Goal: Task Accomplishment & Management: Use online tool/utility

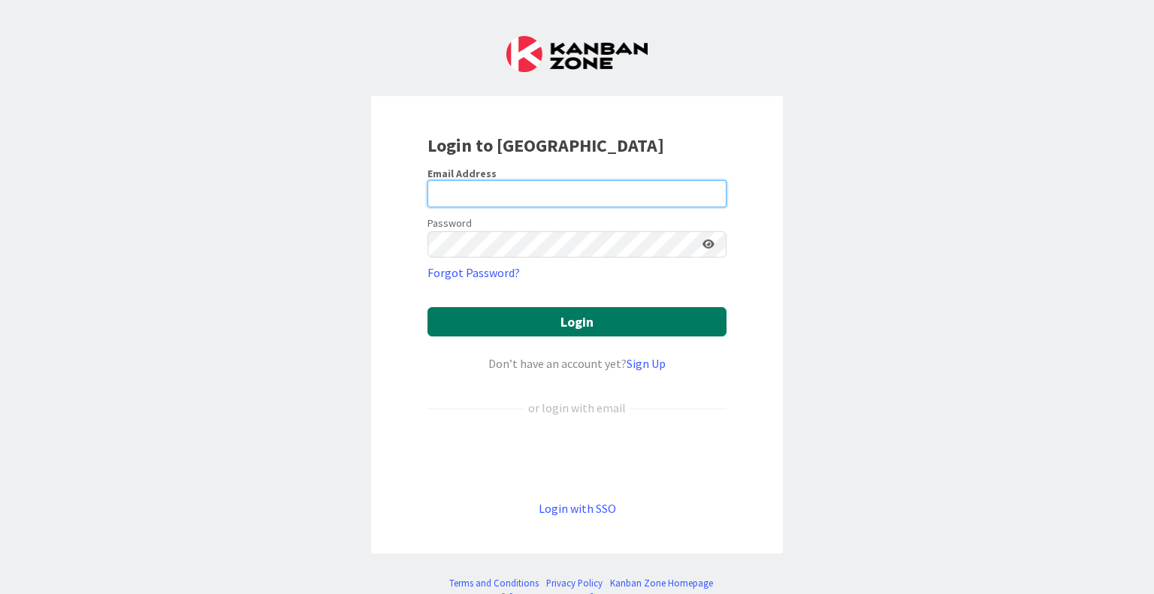
type input "[PERSON_NAME][EMAIL_ADDRESS][PERSON_NAME][DOMAIN_NAME]"
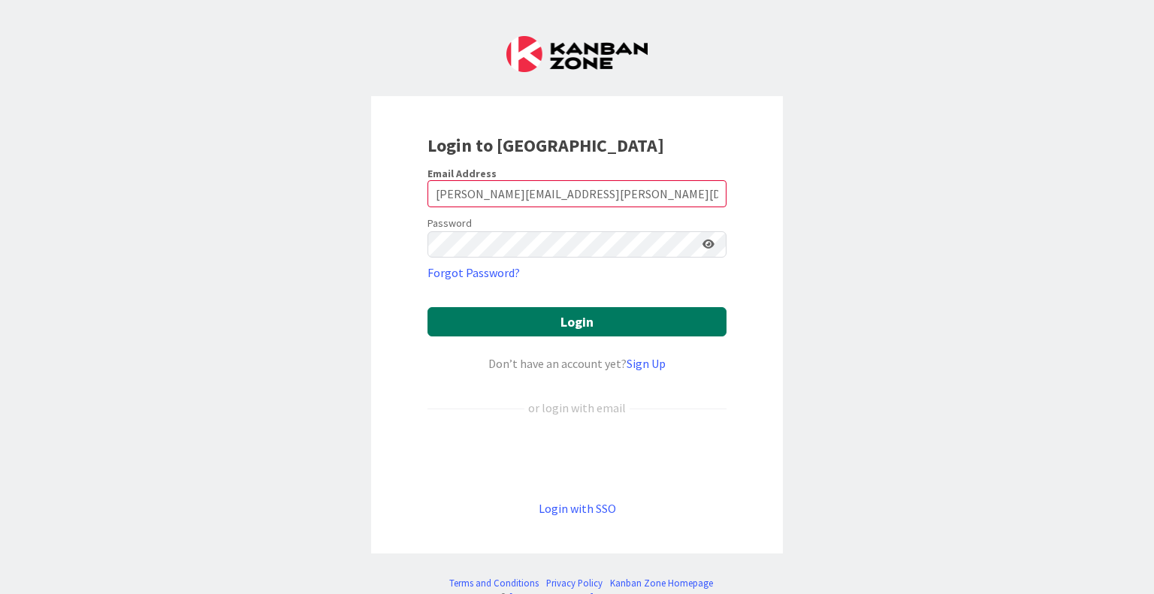
click at [563, 331] on button "Login" at bounding box center [576, 321] width 299 height 29
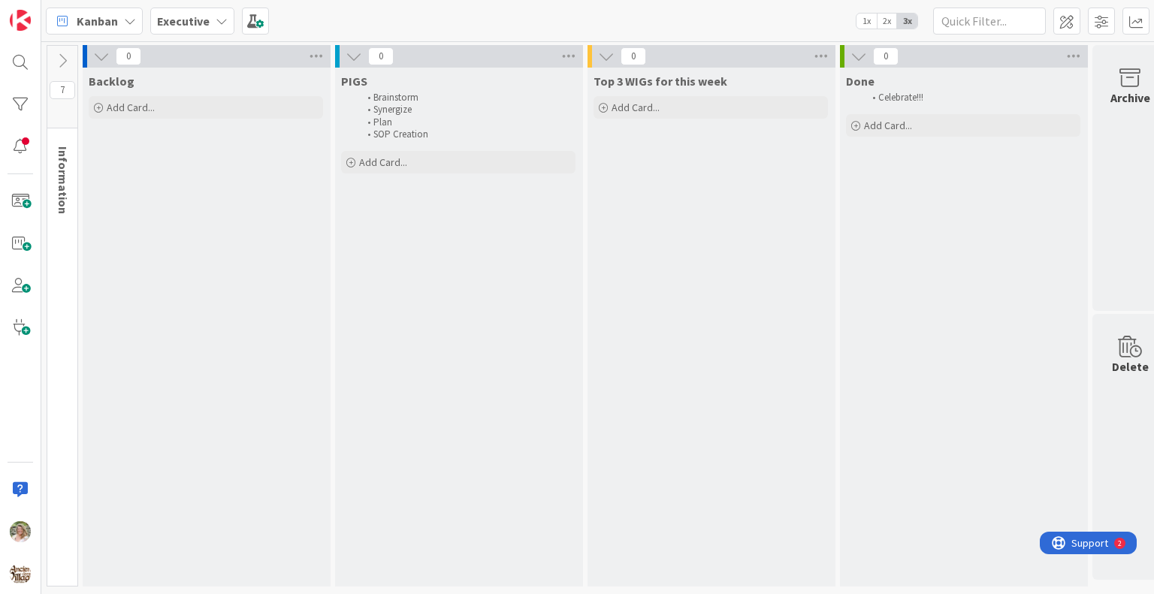
click at [198, 24] on b "Executive" at bounding box center [183, 21] width 53 height 15
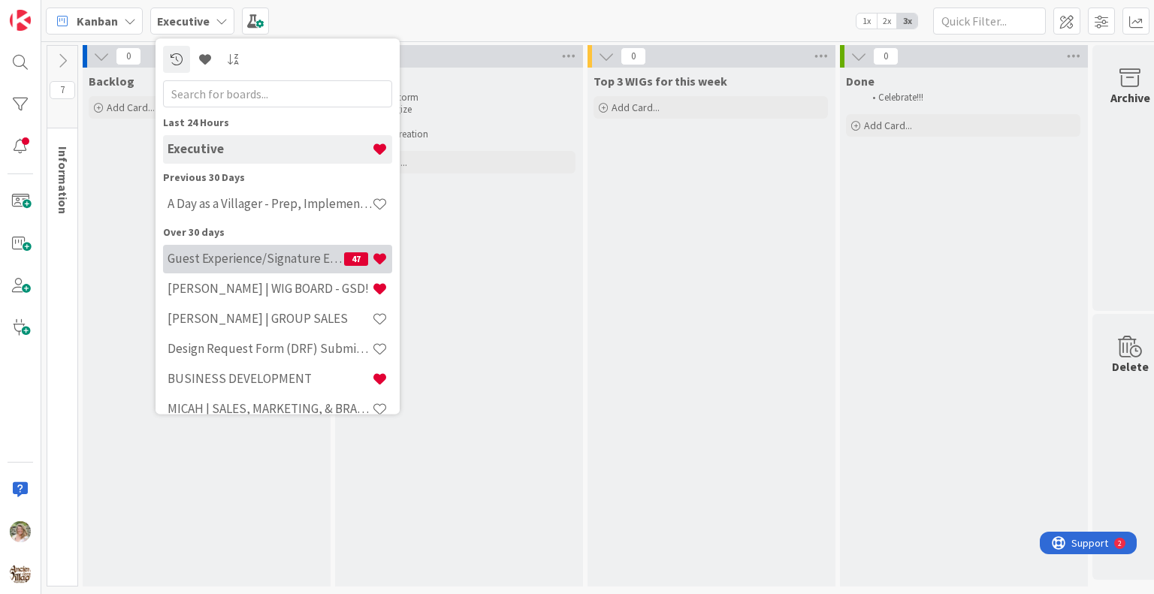
click at [234, 256] on h4 "Guest Experience/Signature Events" at bounding box center [255, 259] width 177 height 15
